Goal: Register for event/course

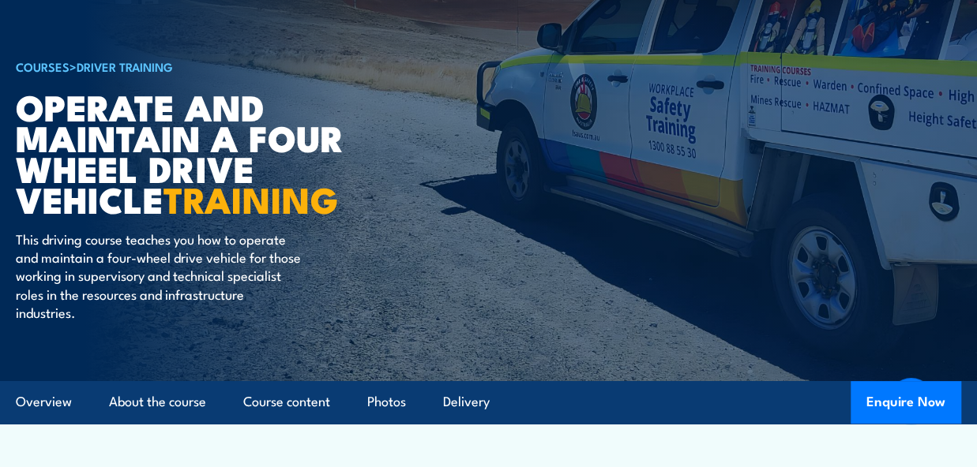
scroll to position [522, 0]
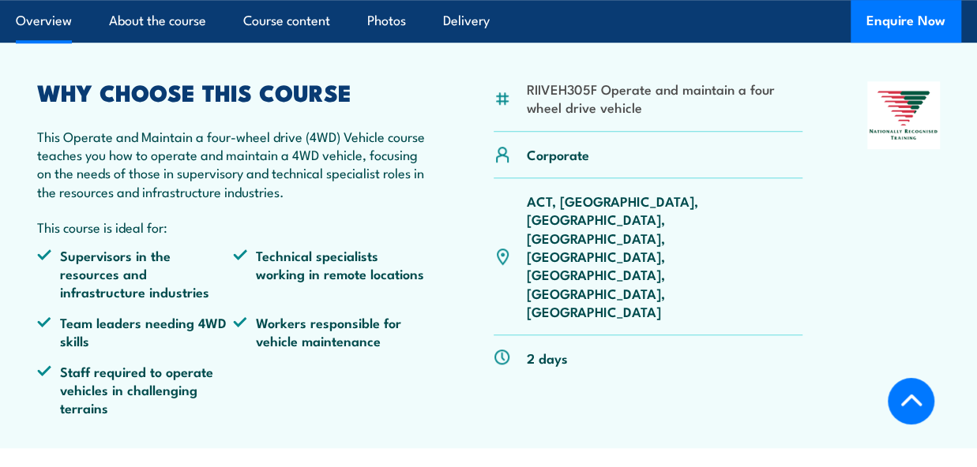
click at [596, 208] on p "ACT, [GEOGRAPHIC_DATA], [GEOGRAPHIC_DATA], [GEOGRAPHIC_DATA], [GEOGRAPHIC_DATA]…" at bounding box center [664, 256] width 276 height 129
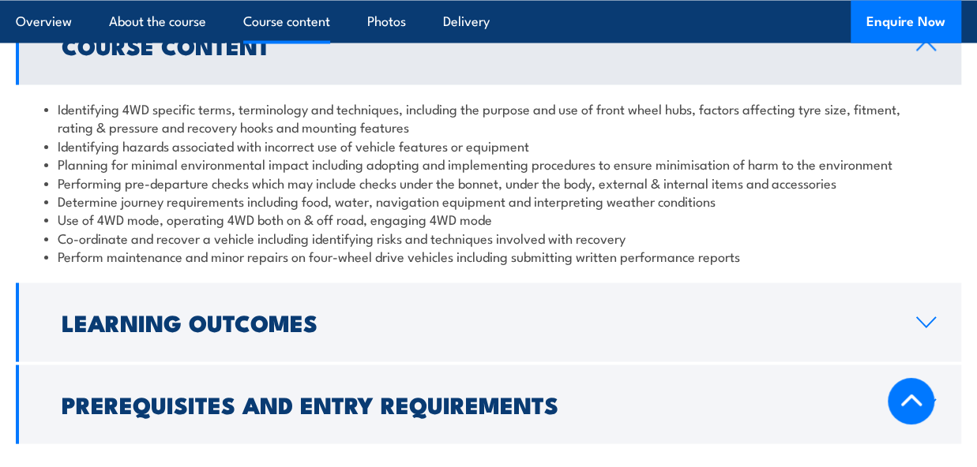
scroll to position [1451, 0]
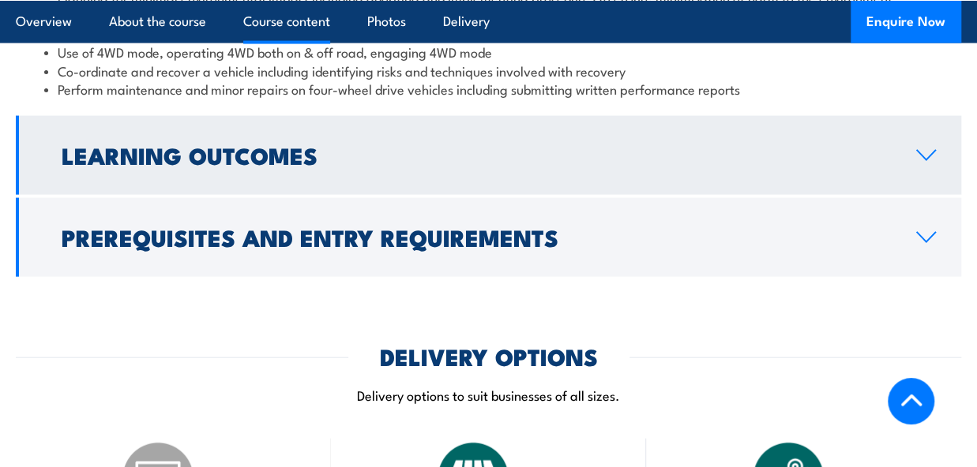
click at [576, 159] on h2 "Learning Outcomes" at bounding box center [476, 154] width 829 height 21
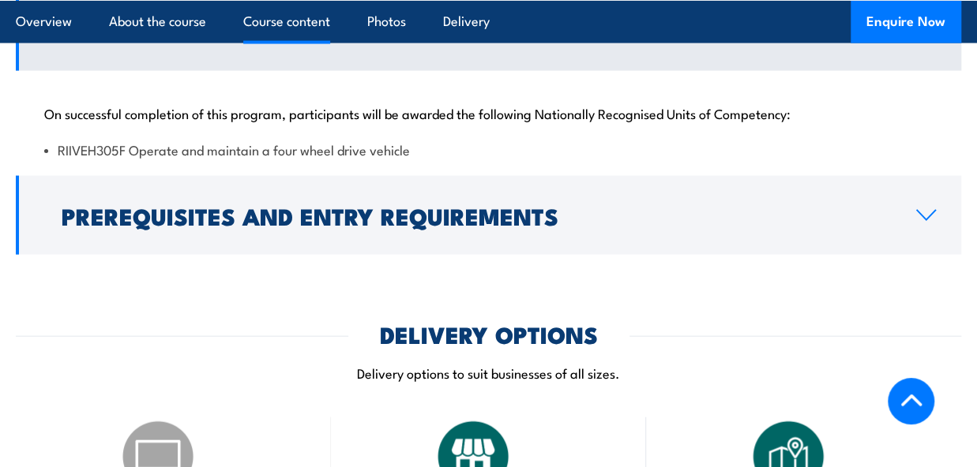
scroll to position [1544, 0]
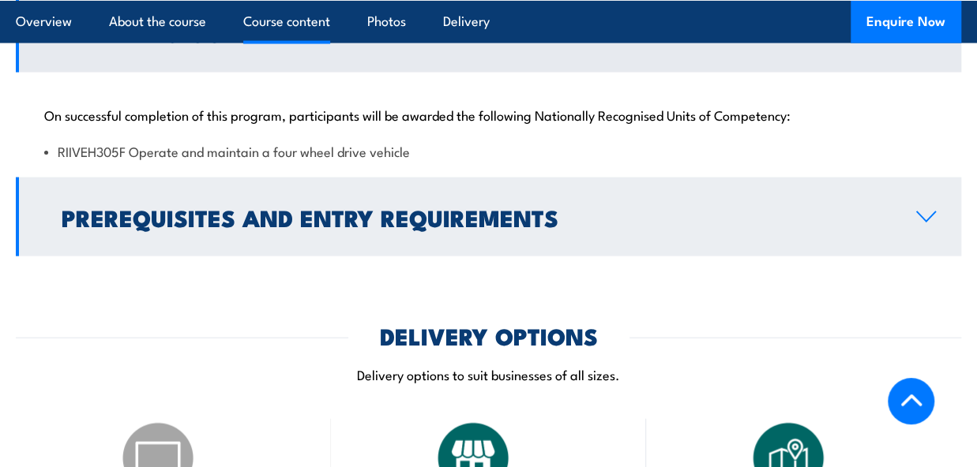
click at [591, 226] on h2 "Prerequisites and Entry Requirements" at bounding box center [476, 217] width 829 height 21
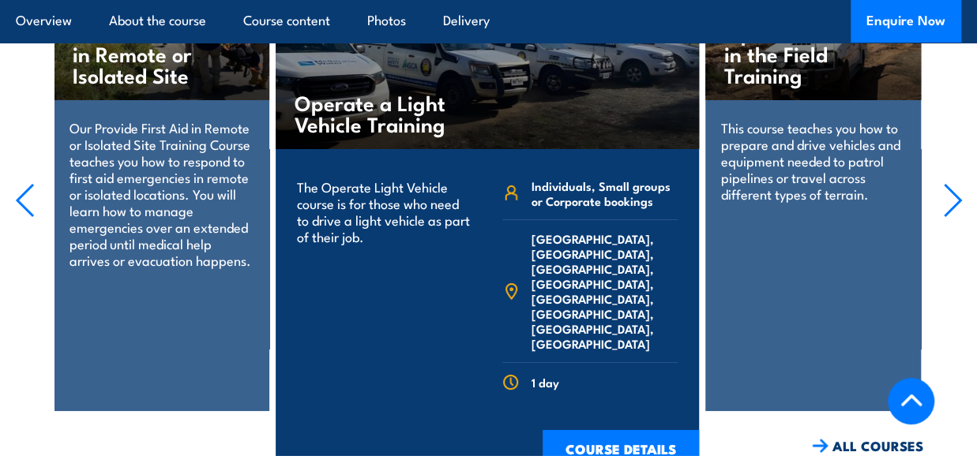
scroll to position [2743, 0]
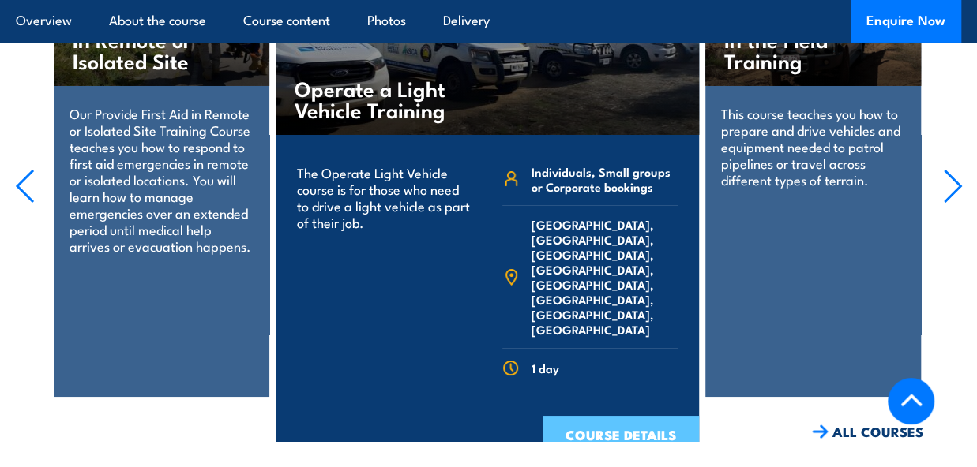
click at [616, 416] on link "COURSE DETAILS" at bounding box center [620, 436] width 156 height 41
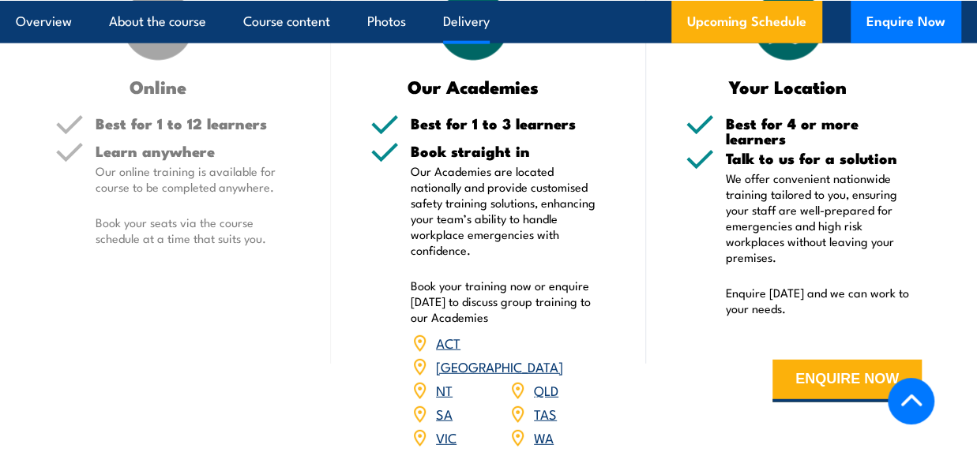
scroll to position [1871, 0]
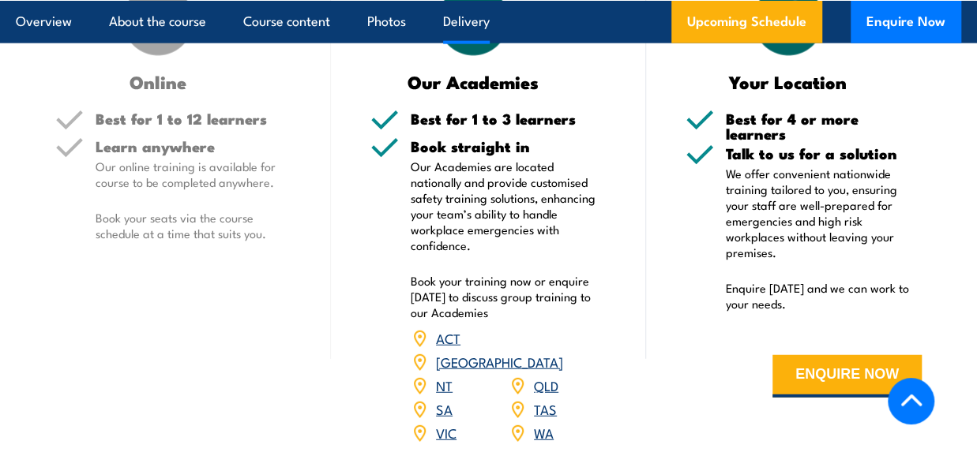
click at [550, 376] on link "QLD" at bounding box center [546, 385] width 24 height 19
